Goal: Check status: Check status

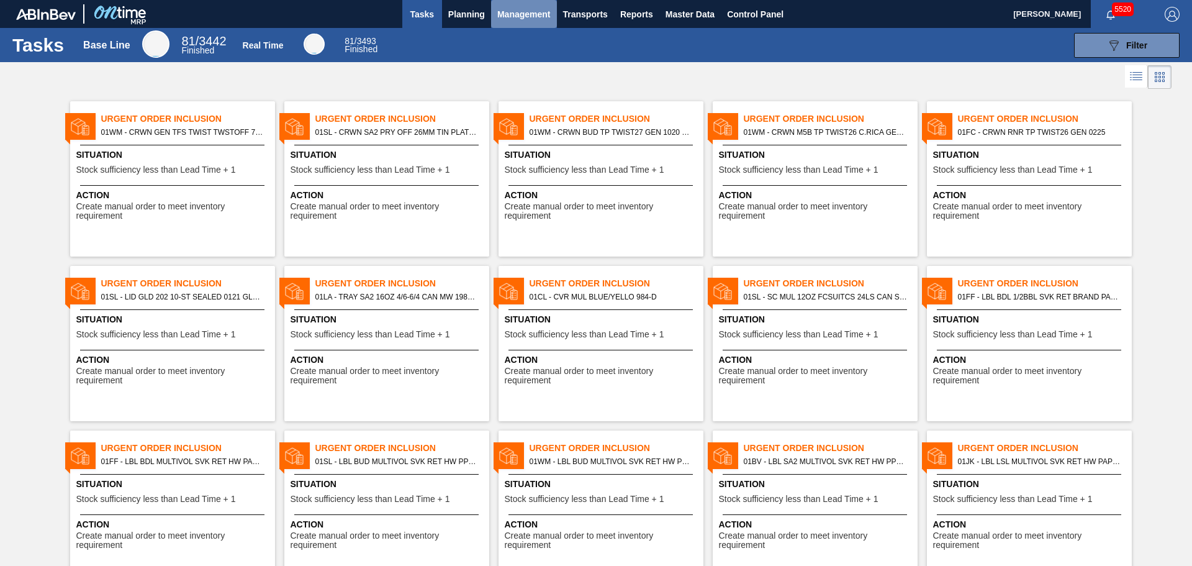
click at [534, 12] on span "Management" at bounding box center [523, 14] width 53 height 15
click at [471, 16] on div at bounding box center [596, 283] width 1192 height 566
click at [467, 13] on span "Planning" at bounding box center [466, 14] width 37 height 15
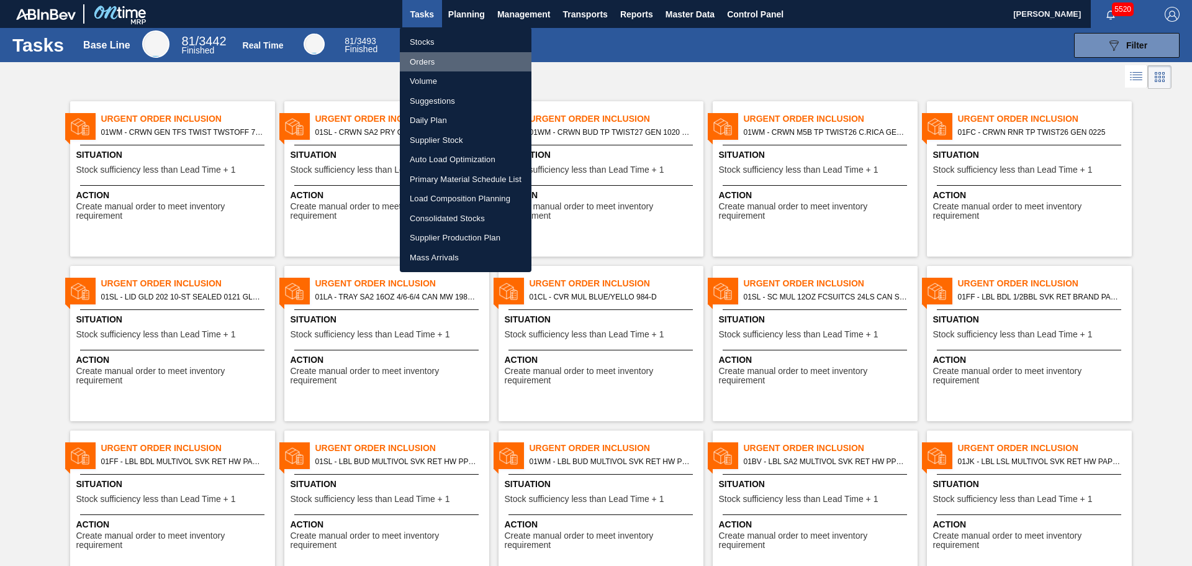
click at [428, 63] on li "Orders" at bounding box center [466, 62] width 132 height 20
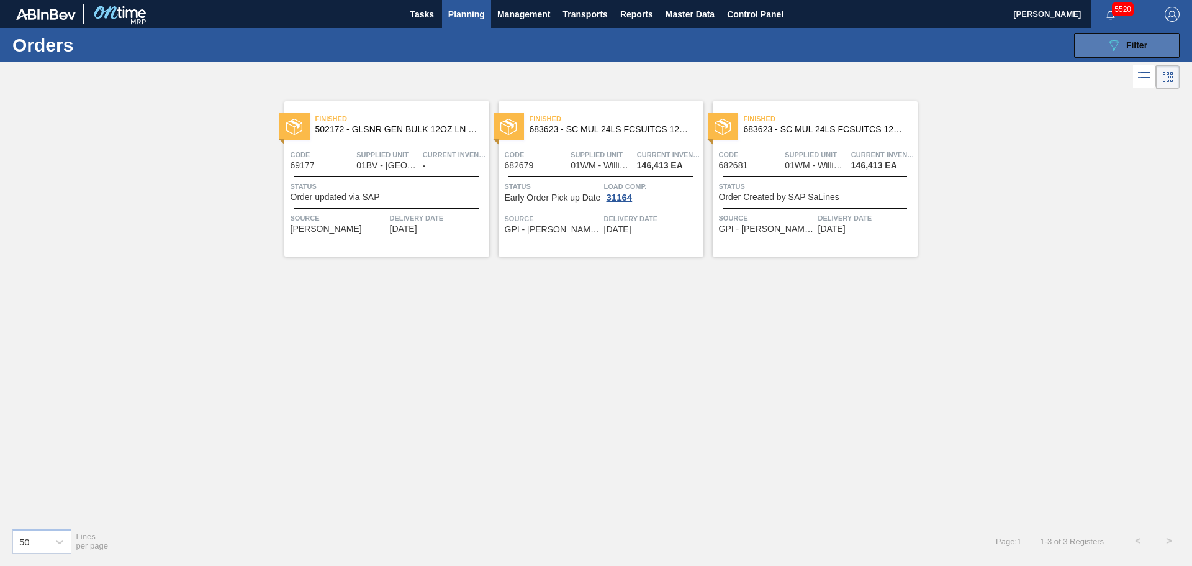
click at [1127, 45] on span "Filter" at bounding box center [1136, 45] width 21 height 10
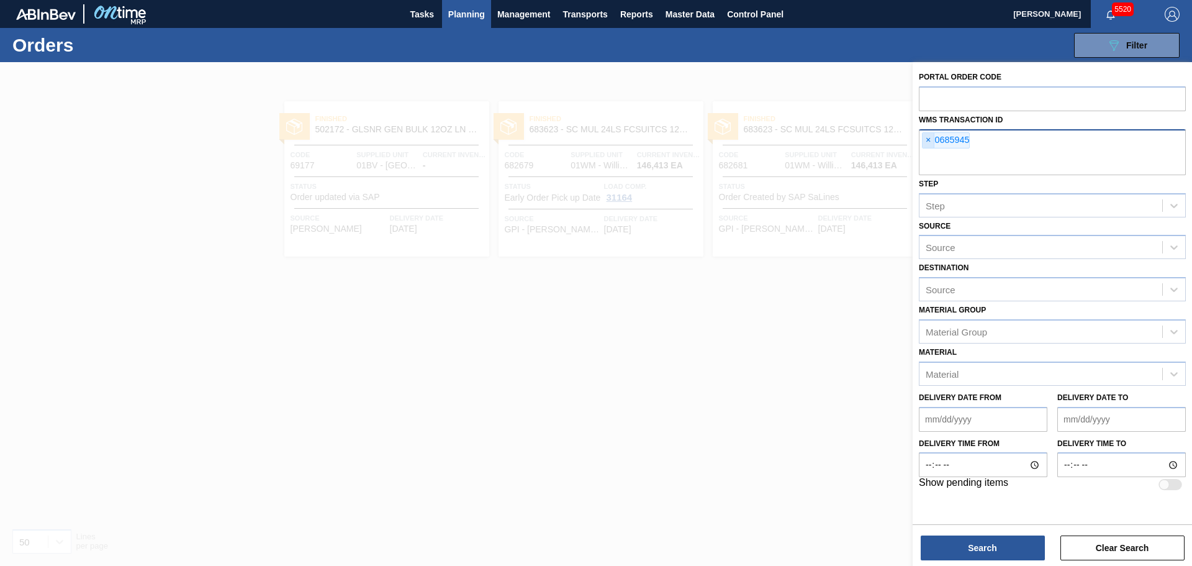
click at [931, 142] on span "×" at bounding box center [929, 140] width 12 height 15
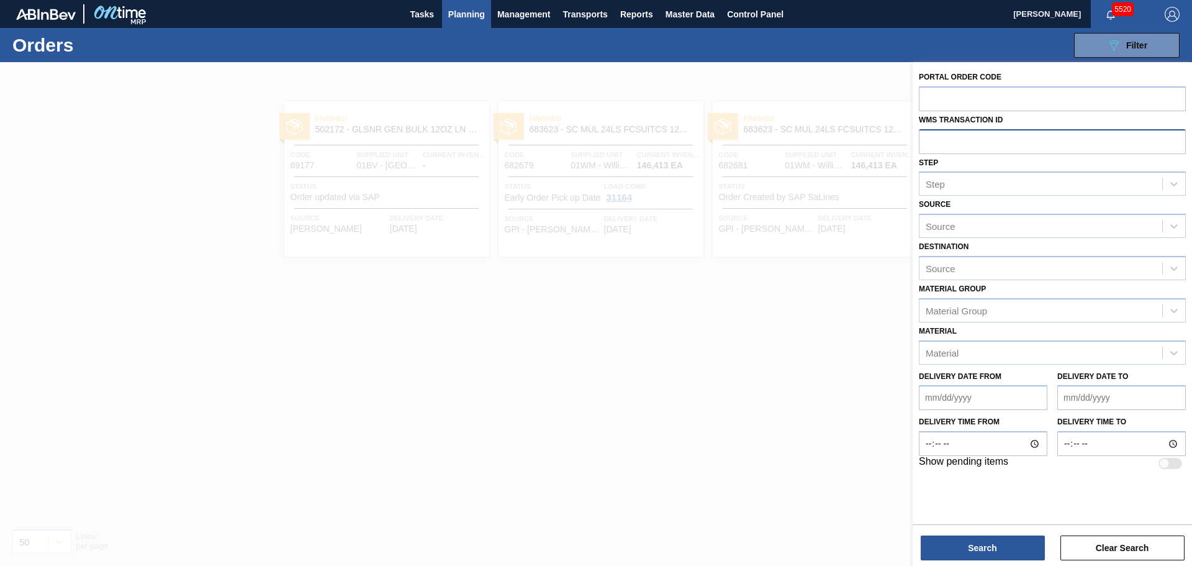
paste input "772176"
click at [927, 140] on input "772176" at bounding box center [1052, 141] width 267 height 24
type input "0772176"
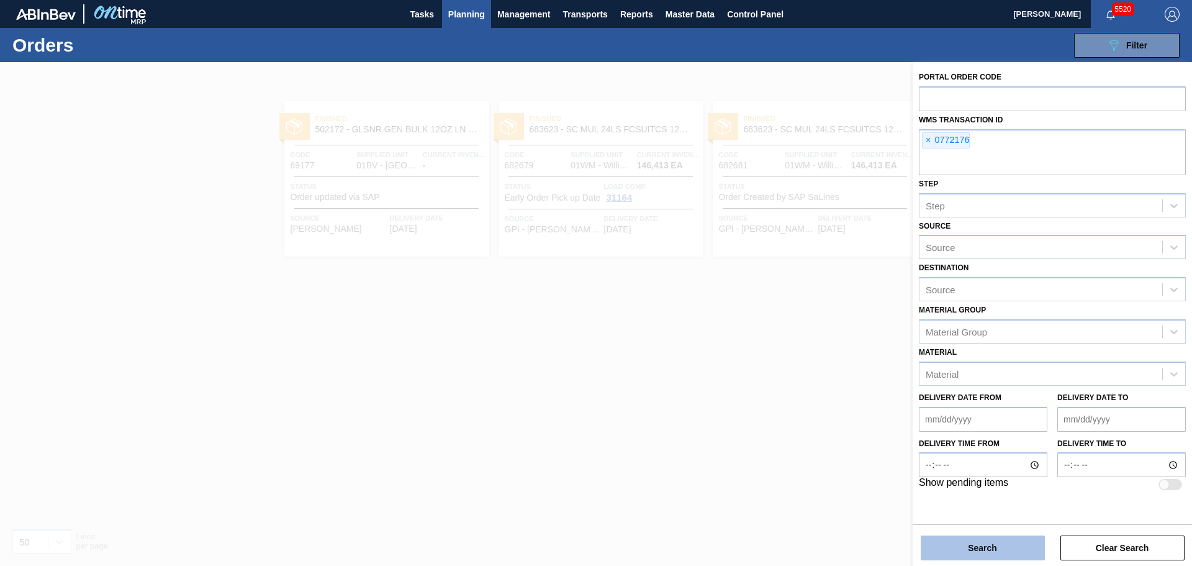
click at [951, 557] on button "Search" at bounding box center [983, 547] width 124 height 25
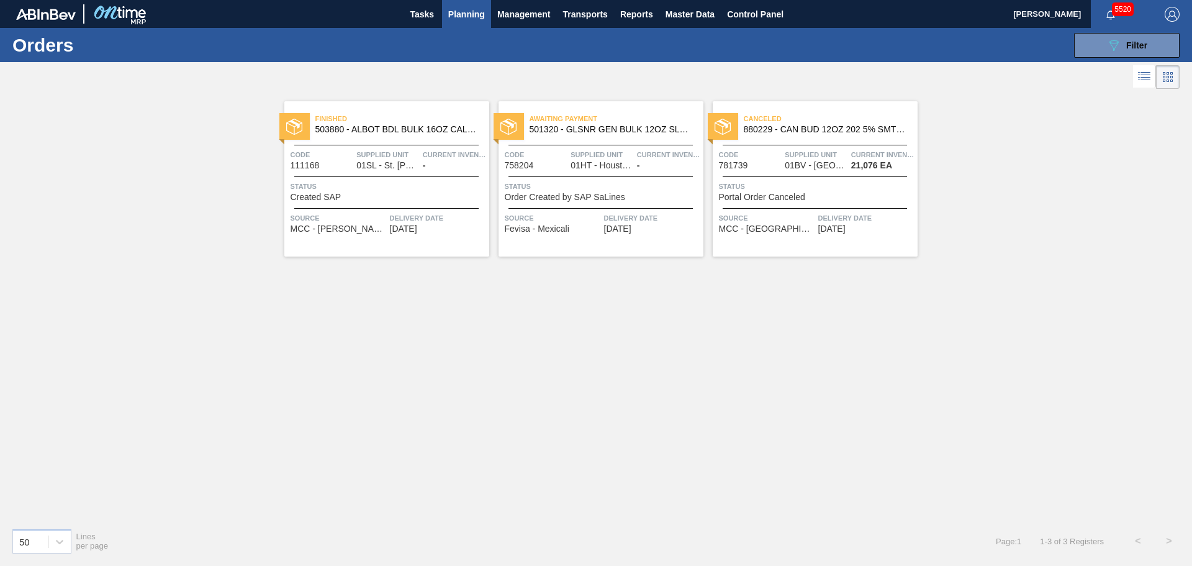
click at [819, 199] on div "Status Portal Order Canceled" at bounding box center [817, 191] width 196 height 22
click at [651, 184] on span "Status" at bounding box center [603, 186] width 196 height 12
click at [820, 135] on div "Canceled 880229 - CAN BUD 12OZ 202 5% SMTH 0922 6PACK BEER" at bounding box center [815, 125] width 205 height 28
